Goal: Task Accomplishment & Management: Complete application form

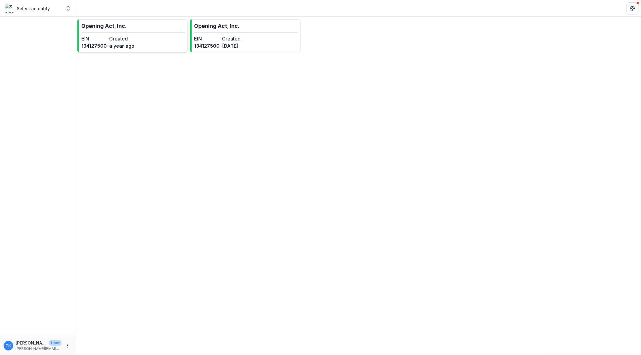
click at [116, 28] on p "Opening Act, Inc." at bounding box center [103, 26] width 45 height 8
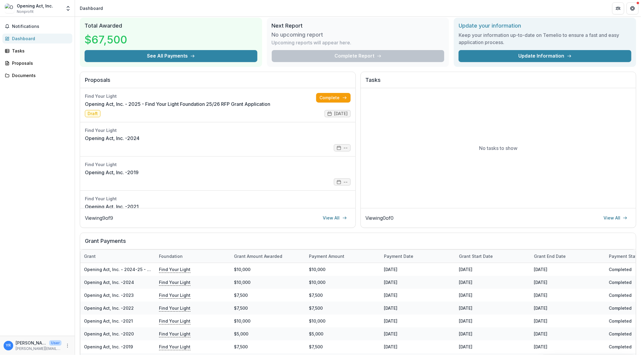
scroll to position [20, 0]
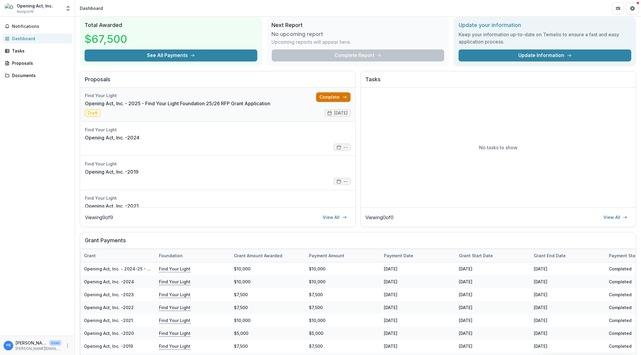
click at [326, 97] on link "Complete" at bounding box center [333, 97] width 35 height 10
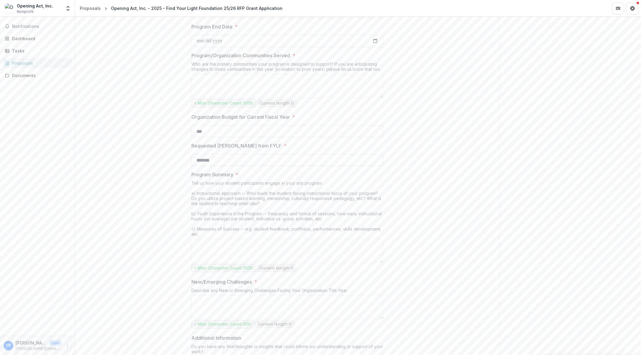
scroll to position [360, 0]
drag, startPoint x: 213, startPoint y: 131, endPoint x: 198, endPoint y: 131, distance: 15.0
click at [198, 131] on input "***" at bounding box center [287, 133] width 192 height 12
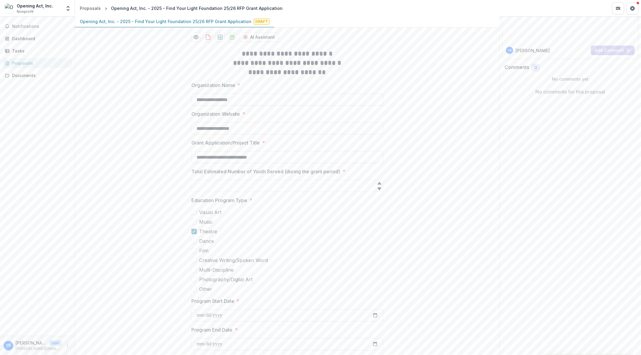
scroll to position [25, 0]
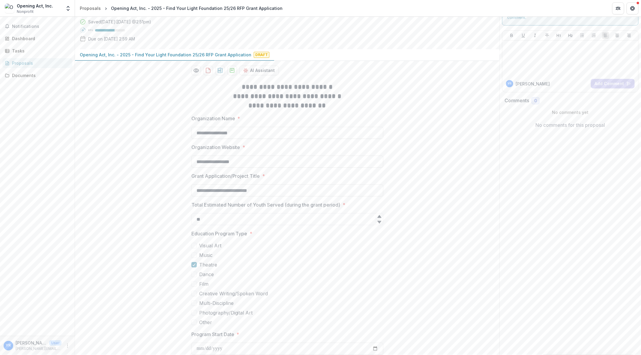
click at [378, 221] on icon at bounding box center [379, 222] width 4 height 3
type input "*"
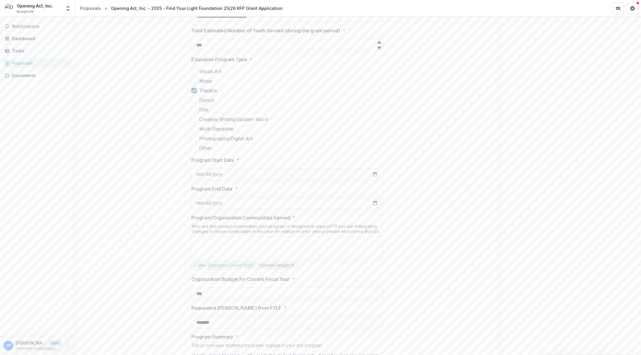
scroll to position [200, 0]
type input "***"
click at [262, 243] on textarea "Program/Organization Communities Served *" at bounding box center [287, 248] width 192 height 24
paste textarea "**********"
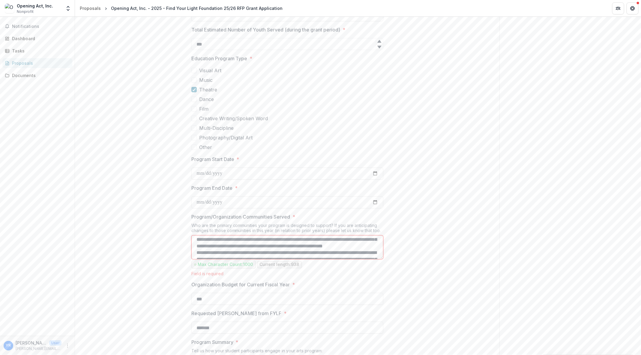
scroll to position [0, 0]
drag, startPoint x: 312, startPoint y: 249, endPoint x: 205, endPoint y: 224, distance: 109.7
click at [205, 224] on div "Program/Organization Communities Served * Who are the primary communities your …" at bounding box center [287, 244] width 192 height 63
type textarea "**********"
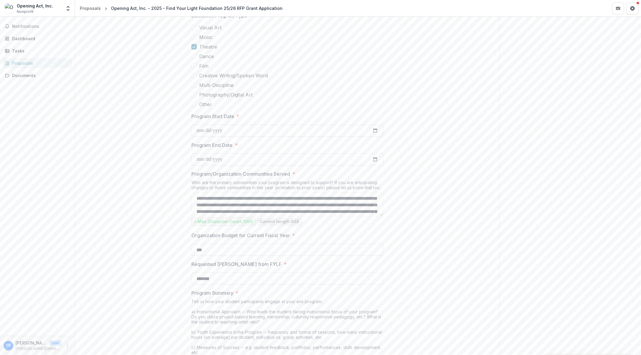
scroll to position [246, 0]
drag, startPoint x: 387, startPoint y: 185, endPoint x: 182, endPoint y: 170, distance: 205.7
click at [182, 170] on div "**********" at bounding box center [287, 308] width 425 height 903
copy div "Program/Organization Communities Served * Who are the primary communities your …"
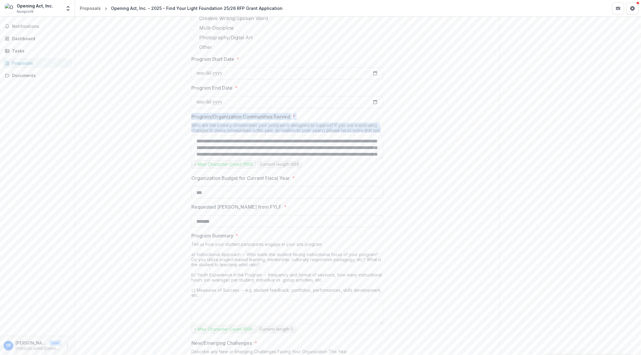
scroll to position [314, 0]
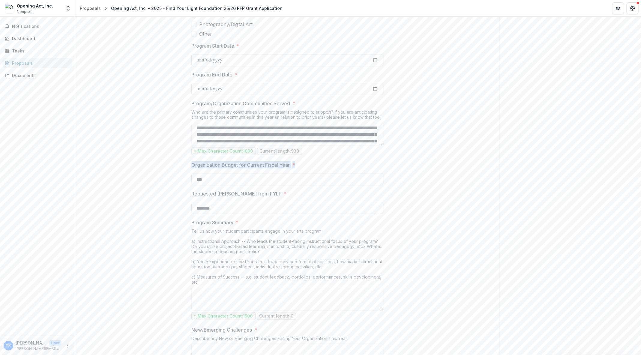
drag, startPoint x: 186, startPoint y: 163, endPoint x: 314, endPoint y: 167, distance: 128.8
click at [314, 167] on div "**********" at bounding box center [288, 240] width 202 height 903
copy label "Organization Budget for Current Fiscal Year *"
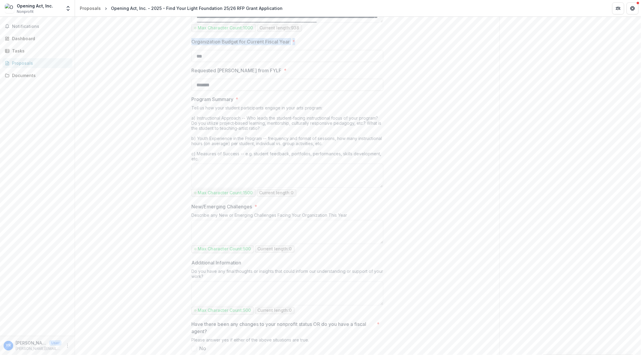
scroll to position [438, 0]
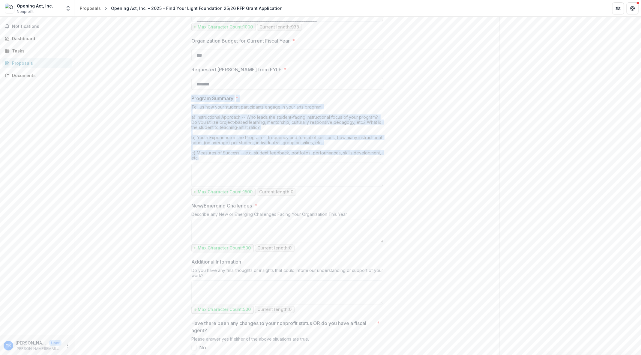
drag, startPoint x: 191, startPoint y: 96, endPoint x: 254, endPoint y: 159, distance: 89.3
click at [254, 159] on div "Program Summary * Tell us how your student participants engage in your arts pro…" at bounding box center [287, 146] width 192 height 103
copy div "Program Summary * Tell us how your student participants engage in your arts pro…"
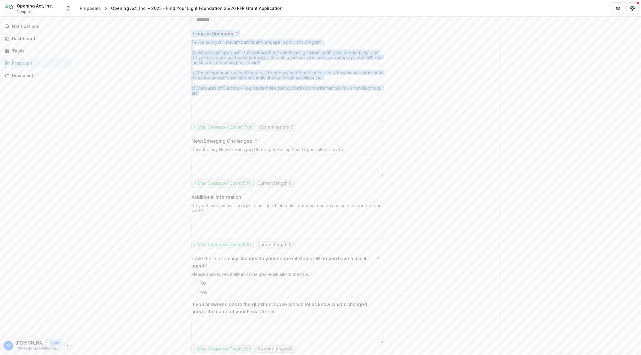
scroll to position [525, 0]
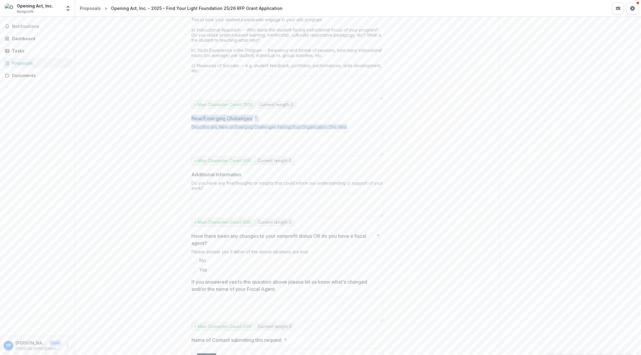
drag, startPoint x: 188, startPoint y: 114, endPoint x: 359, endPoint y: 130, distance: 172.1
click at [359, 130] on div "**********" at bounding box center [288, 29] width 202 height 903
copy div "New/Emerging Challenges * Describe any New or Emerging Challenges Facing Your O…"
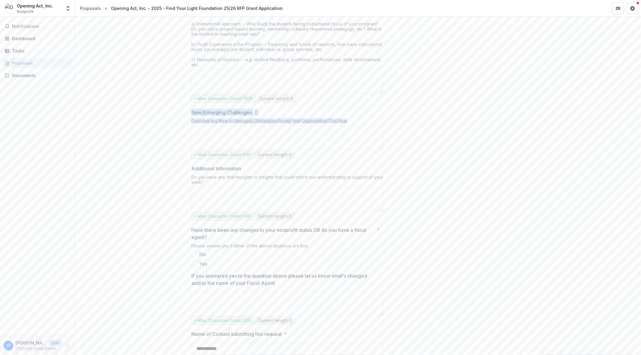
scroll to position [529, 0]
click at [257, 181] on div "Do you have any final thoughts or insights that could inform our understanding …" at bounding box center [287, 184] width 192 height 13
drag, startPoint x: 235, startPoint y: 182, endPoint x: 188, endPoint y: 176, distance: 47.2
click at [188, 176] on div "**********" at bounding box center [288, 25] width 202 height 903
copy div "Do you have any final thoughts or insights that could inform our understanding …"
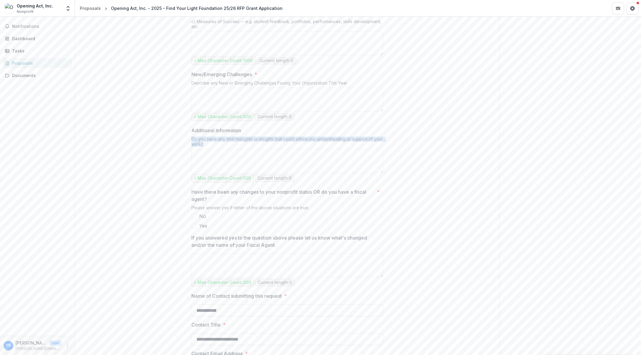
scroll to position [570, 0]
click at [194, 214] on span at bounding box center [193, 215] width 5 height 5
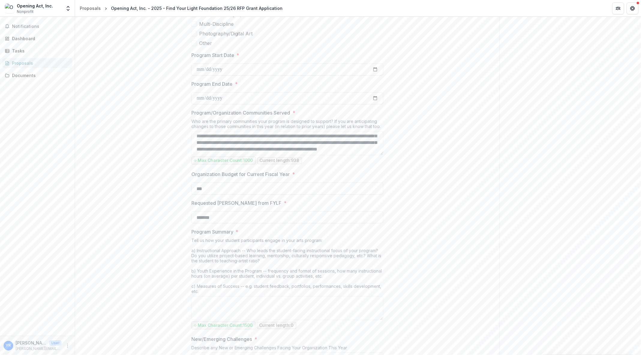
scroll to position [269, 0]
